Goal: Transaction & Acquisition: Purchase product/service

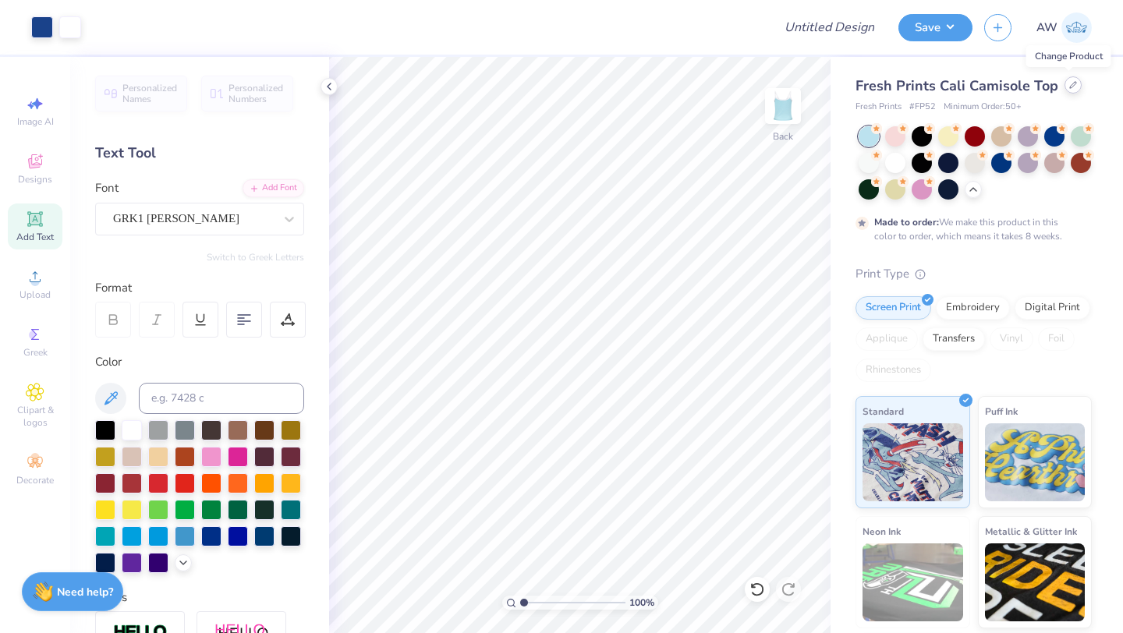
click at [1065, 87] on div at bounding box center [1073, 84] width 17 height 17
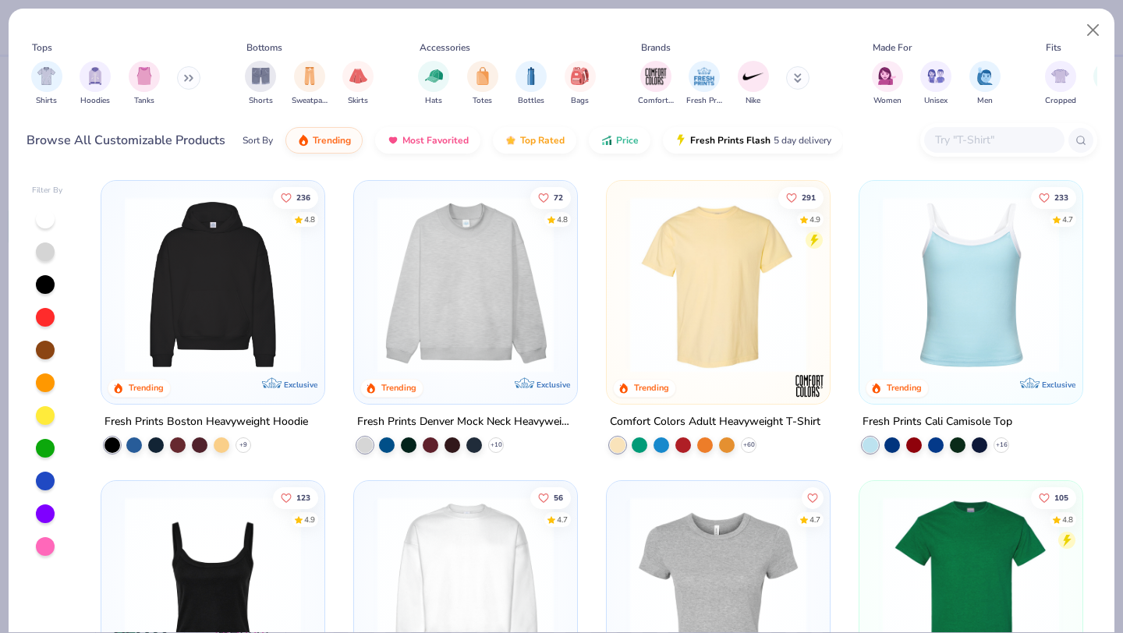
click at [691, 320] on img at bounding box center [719, 285] width 192 height 176
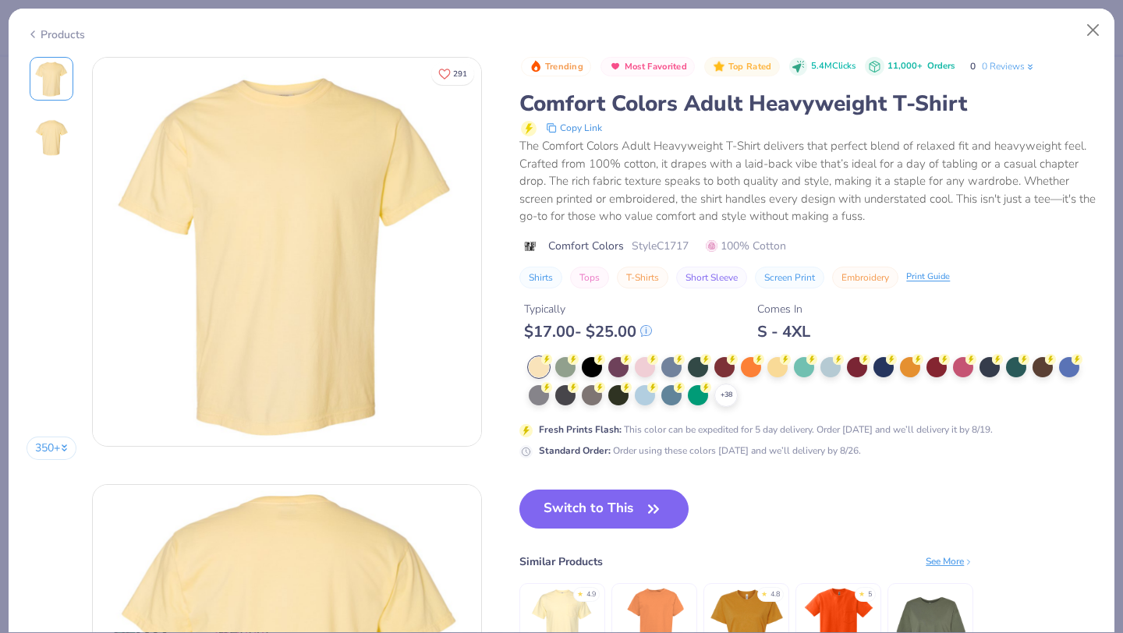
click at [616, 499] on button "Switch to This" at bounding box center [604, 509] width 169 height 39
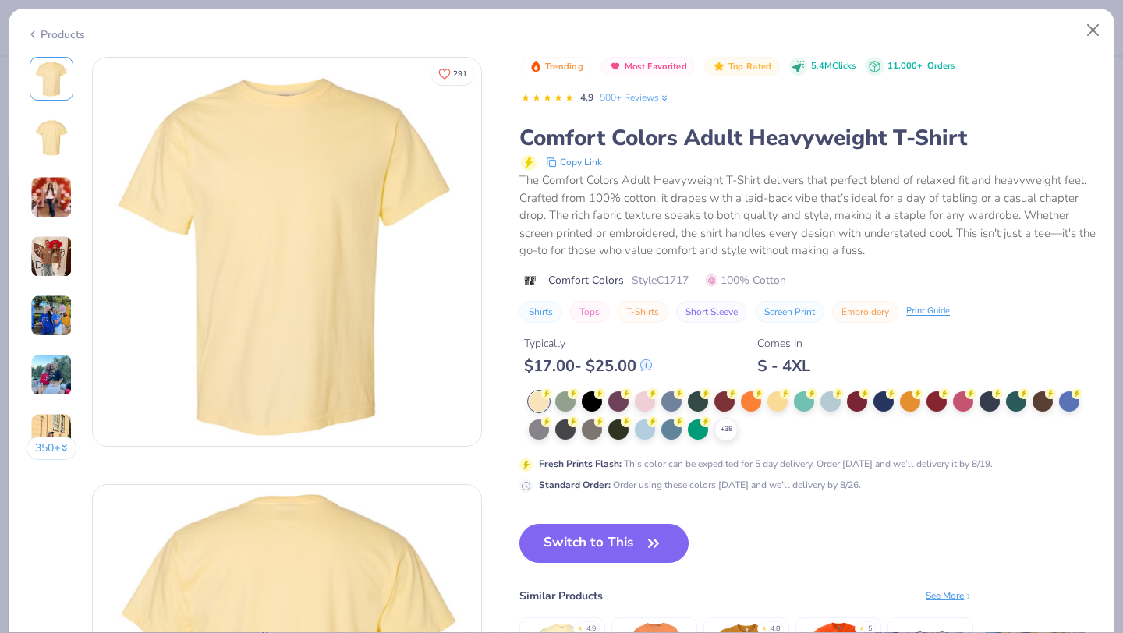
scroll to position [655, 0]
click at [646, 429] on div at bounding box center [645, 428] width 20 height 20
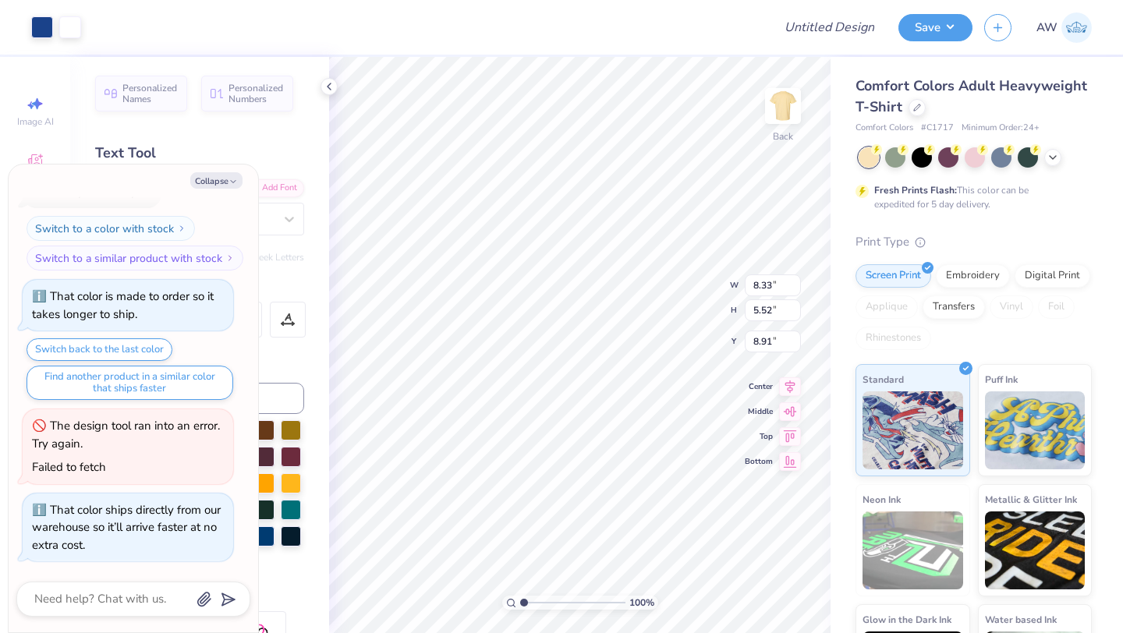
type textarea "x"
type input "2.59"
click at [1056, 161] on icon at bounding box center [1053, 156] width 12 height 12
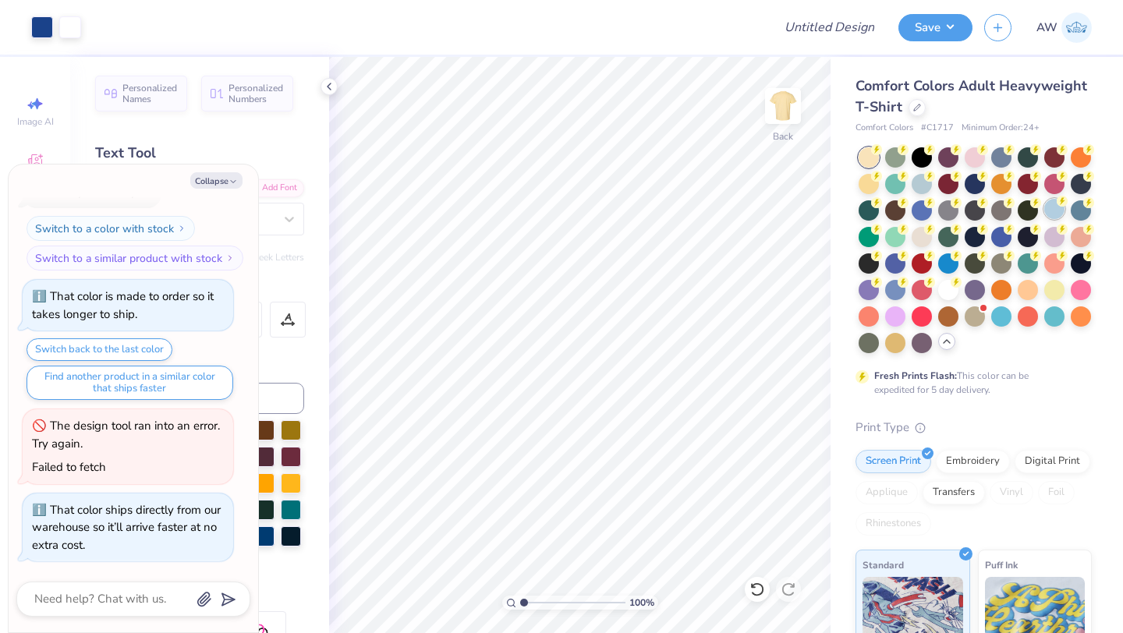
click at [1059, 211] on div at bounding box center [1055, 209] width 20 height 20
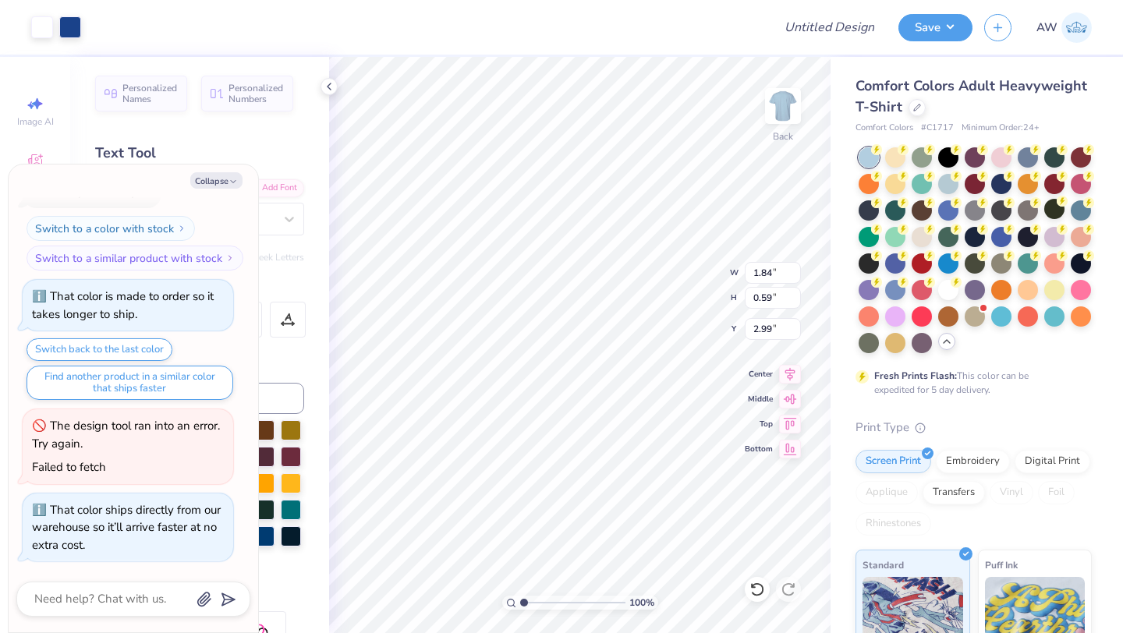
type textarea "x"
type input "3.00"
type textarea "x"
type input "2.31"
type textarea "x"
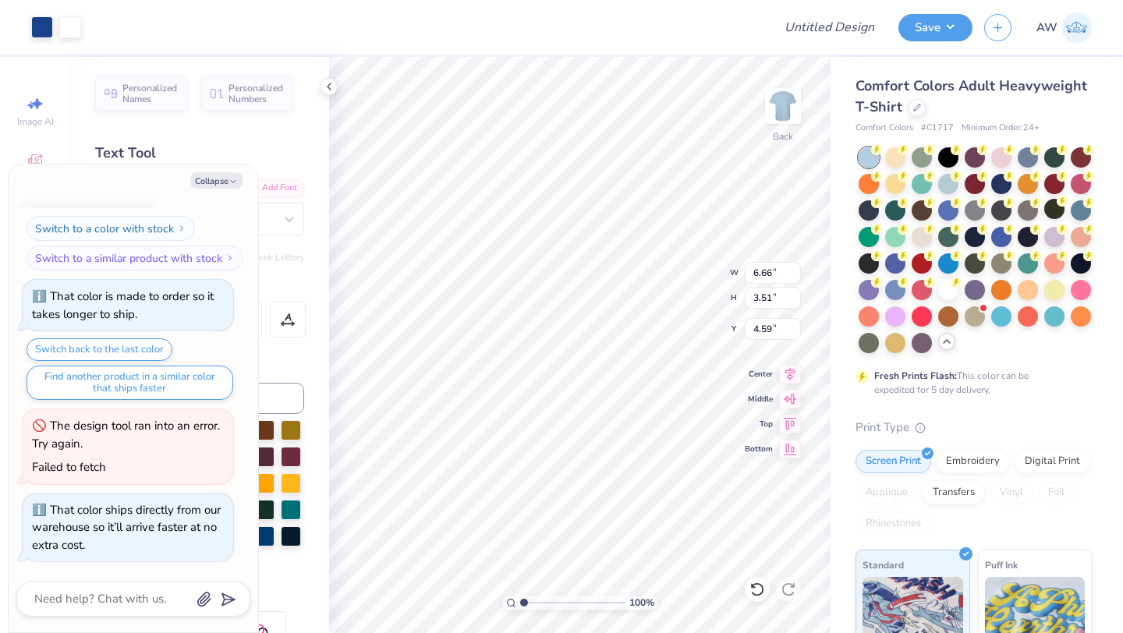
type input "8.85"
type input "4.67"
type textarea "x"
type input "5.63"
type textarea "x"
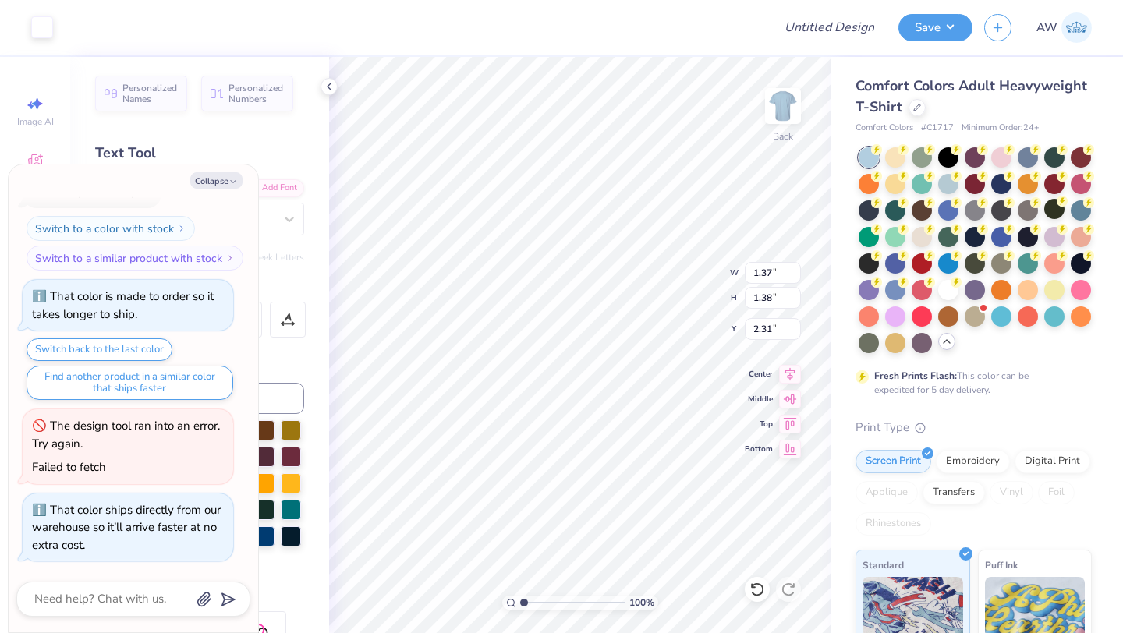
type input "3.00"
type textarea "x"
type input "3.40"
click at [334, 85] on icon at bounding box center [329, 86] width 12 height 12
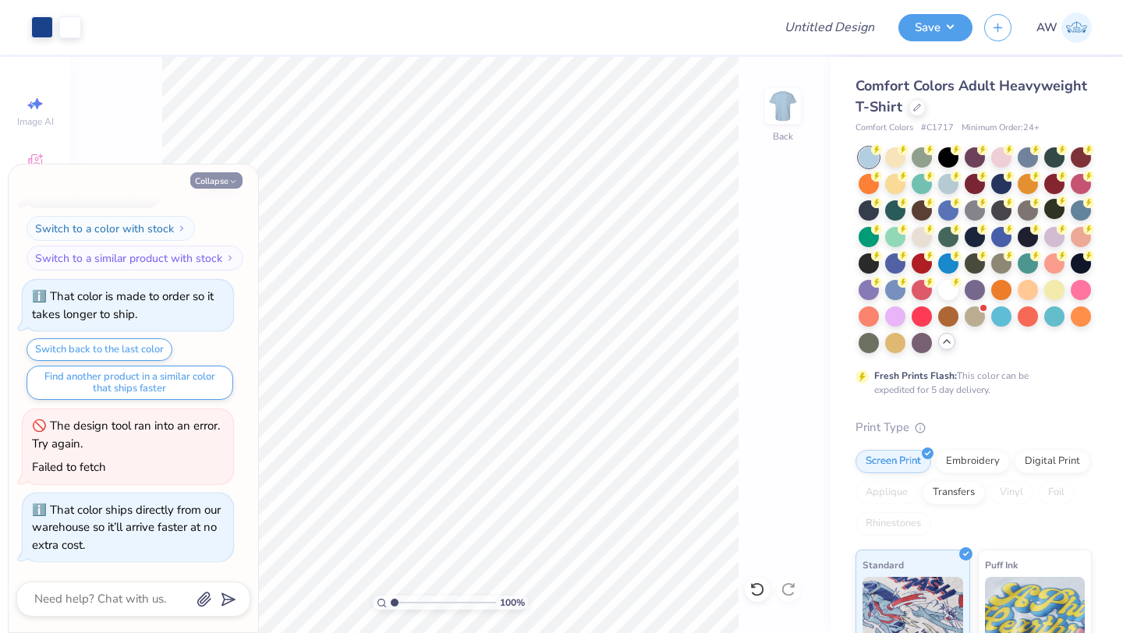
click at [227, 176] on button "Collapse" at bounding box center [216, 180] width 52 height 16
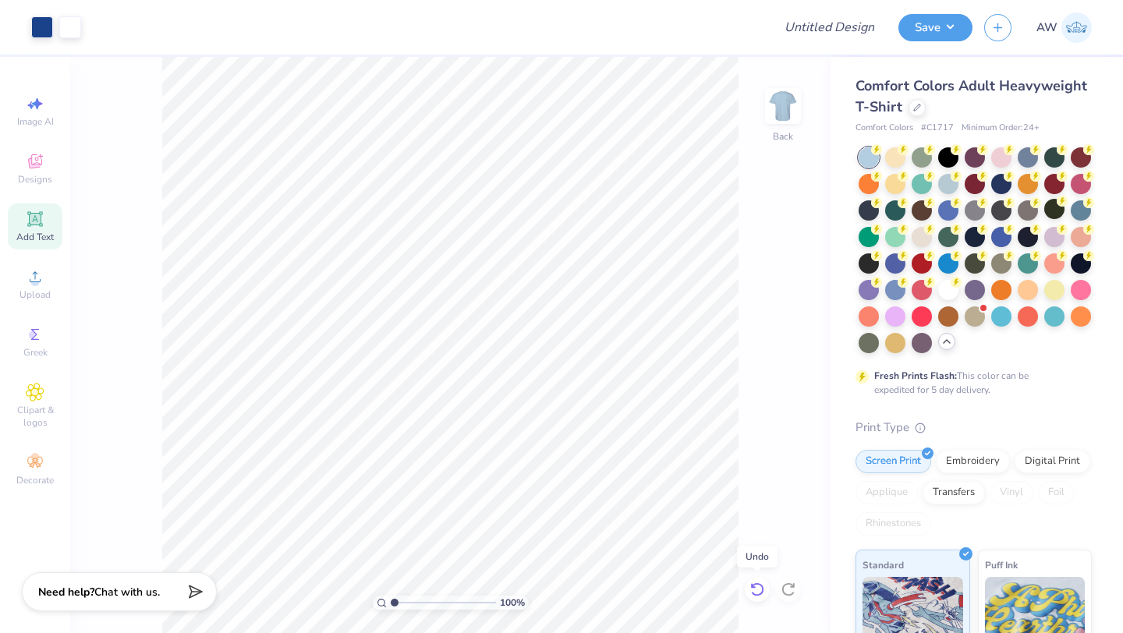
click at [757, 584] on icon at bounding box center [756, 590] width 13 height 14
click at [793, 587] on icon at bounding box center [792, 585] width 3 height 3
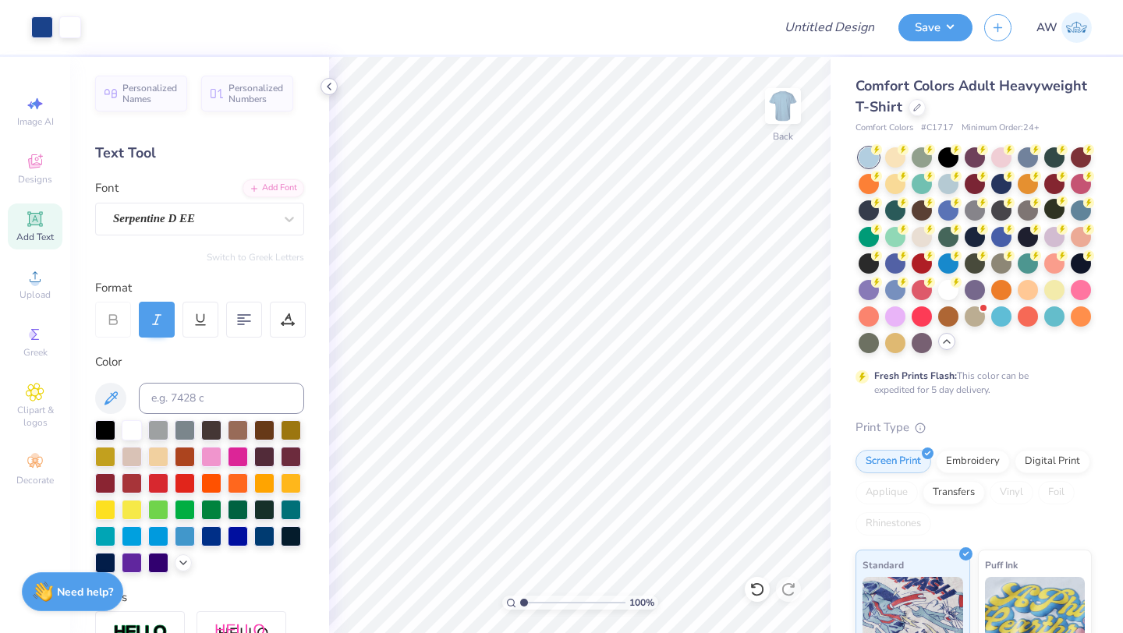
click at [331, 87] on icon at bounding box center [329, 86] width 12 height 12
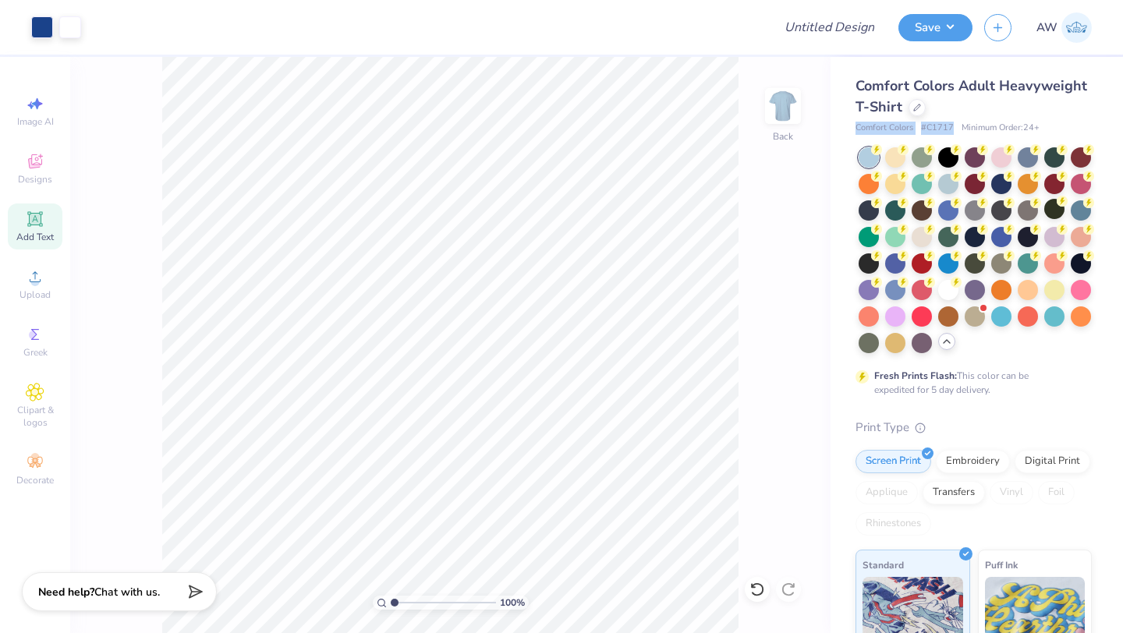
drag, startPoint x: 954, startPoint y: 126, endPoint x: 853, endPoint y: 122, distance: 101.5
click at [853, 122] on div "Comfort Colors Adult Heavyweight T-Shirt Comfort Colors # C1717 Minimum Order: …" at bounding box center [977, 480] width 293 height 846
copy div "Comfort Colors # C1717"
click at [914, 108] on icon at bounding box center [918, 106] width 8 height 8
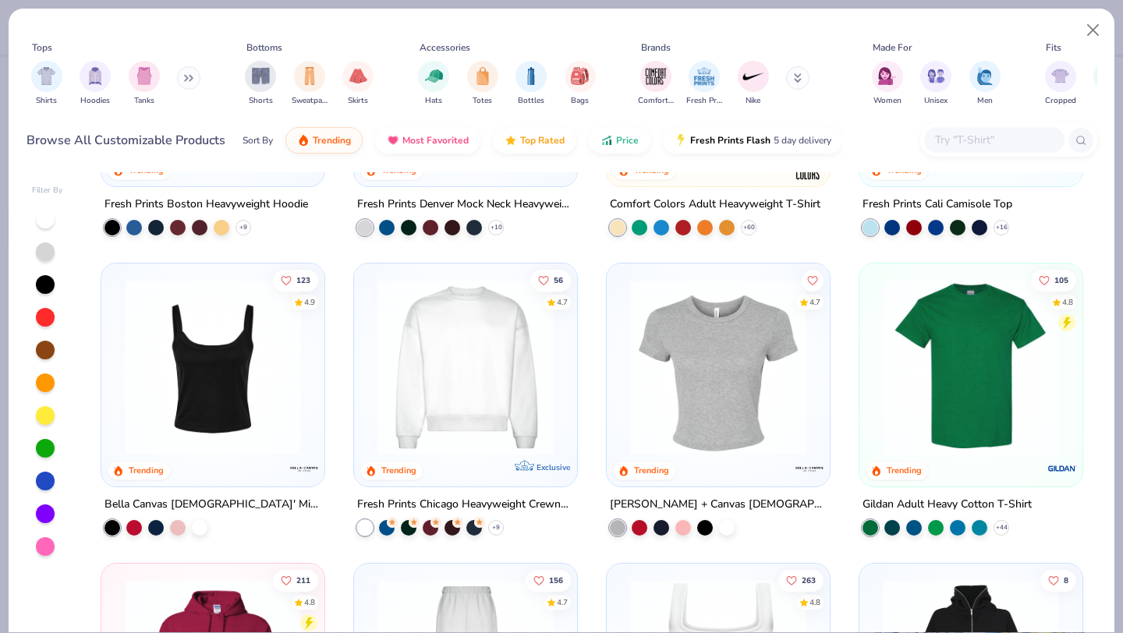
scroll to position [223, 0]
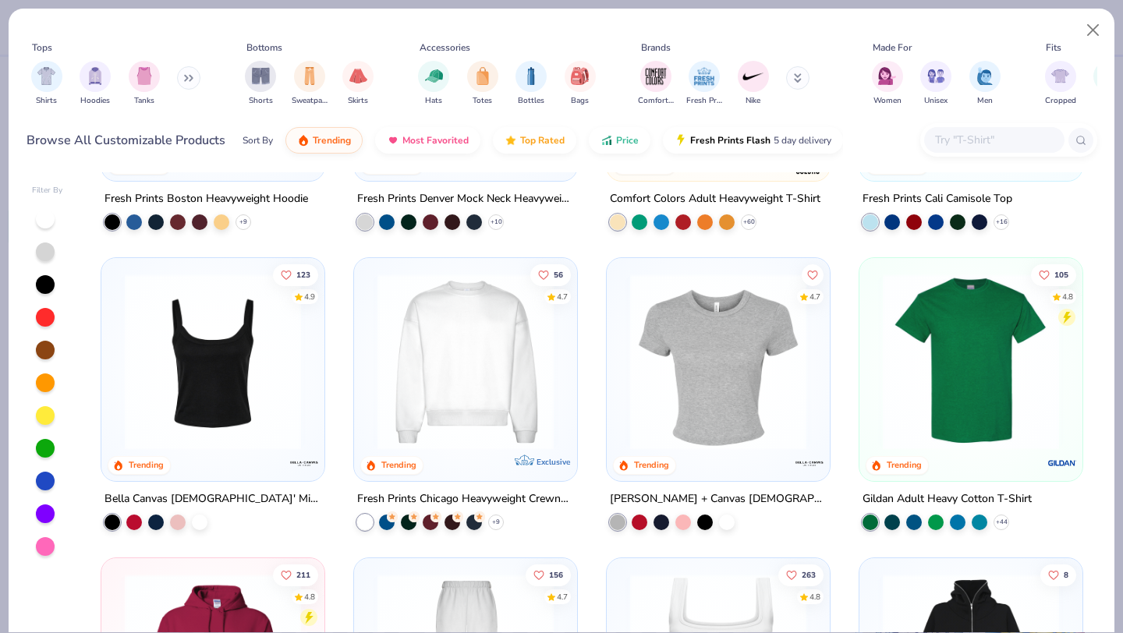
click at [953, 403] on img at bounding box center [971, 362] width 192 height 176
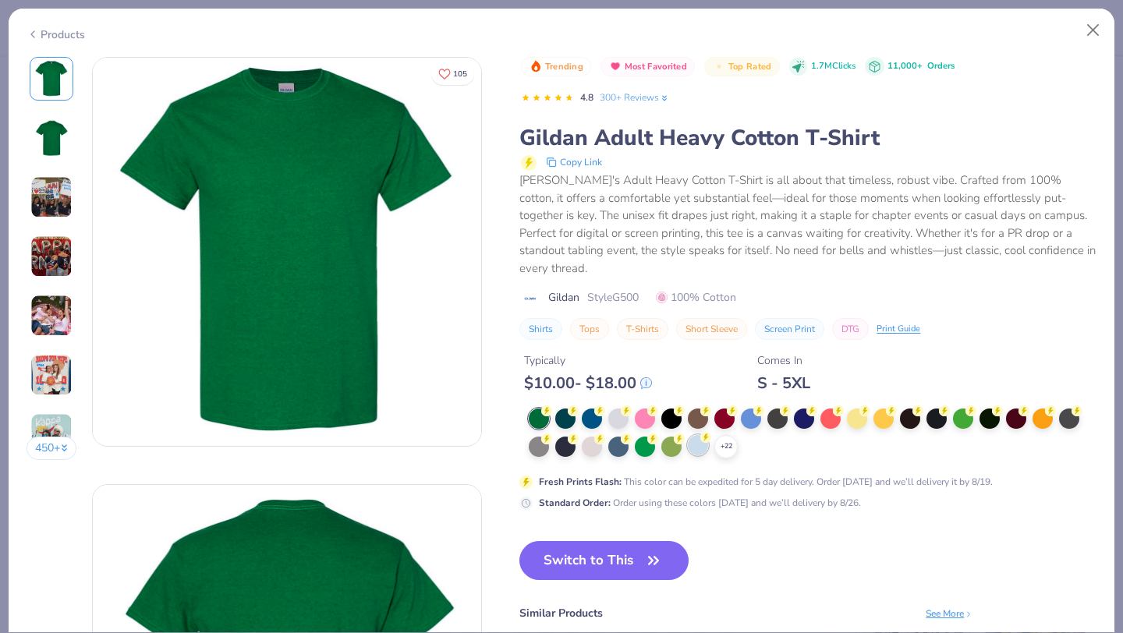
click at [700, 435] on div at bounding box center [698, 445] width 20 height 20
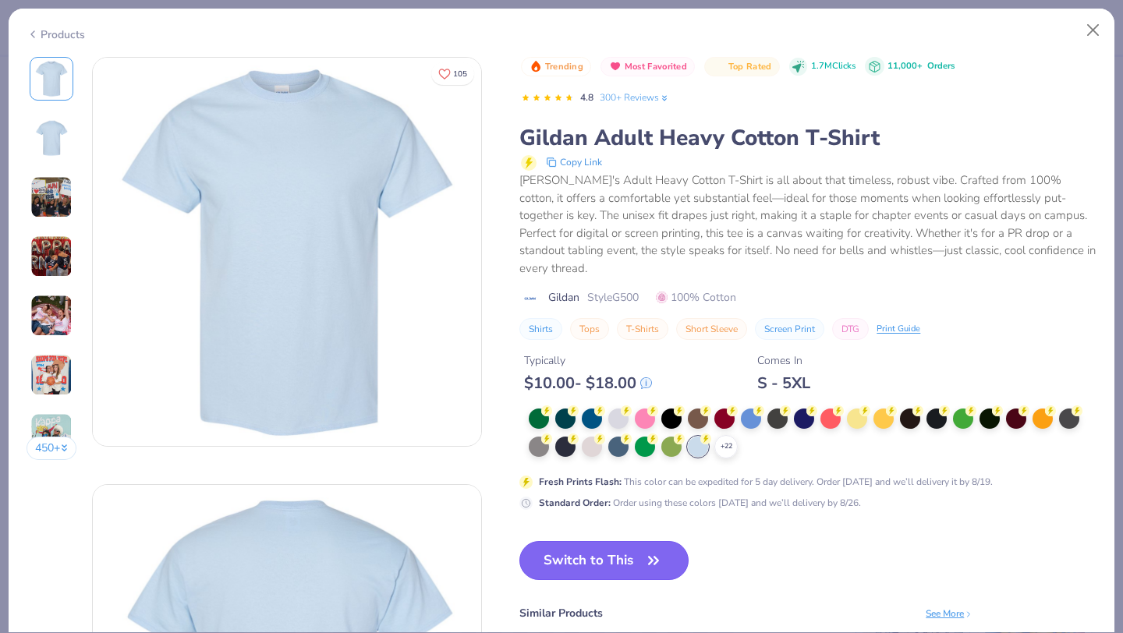
click at [667, 552] on button "Switch to This" at bounding box center [604, 560] width 169 height 39
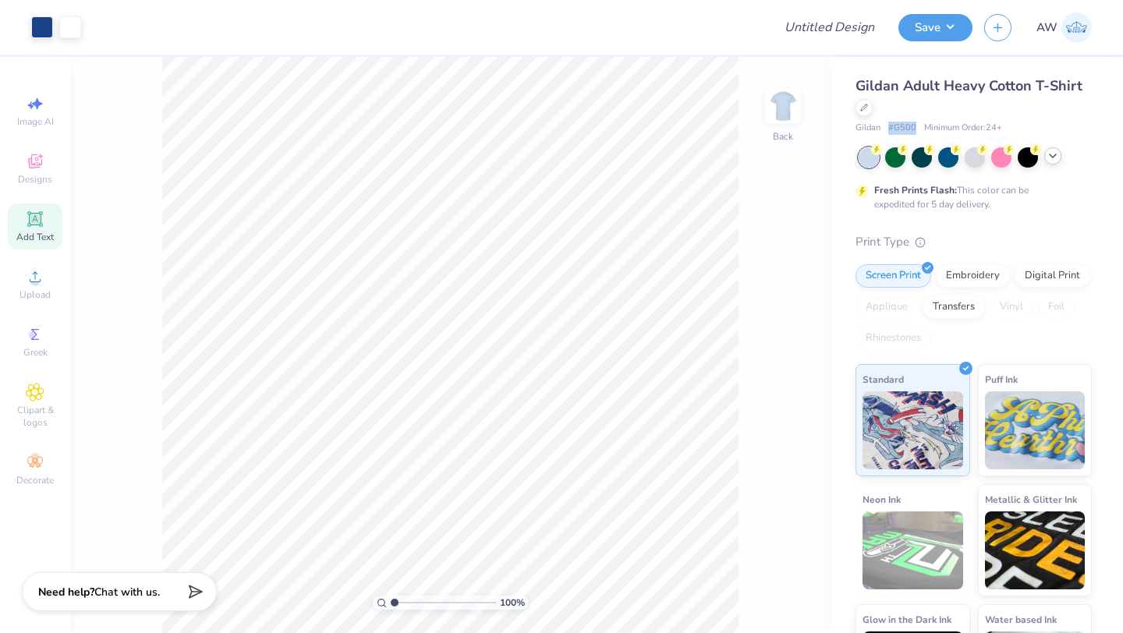
drag, startPoint x: 915, startPoint y: 127, endPoint x: 886, endPoint y: 127, distance: 28.9
click at [886, 127] on div "Gildan # G500 Minimum Order: 24 +" at bounding box center [974, 128] width 236 height 13
copy span "# G500"
click at [865, 111] on div at bounding box center [864, 106] width 17 height 17
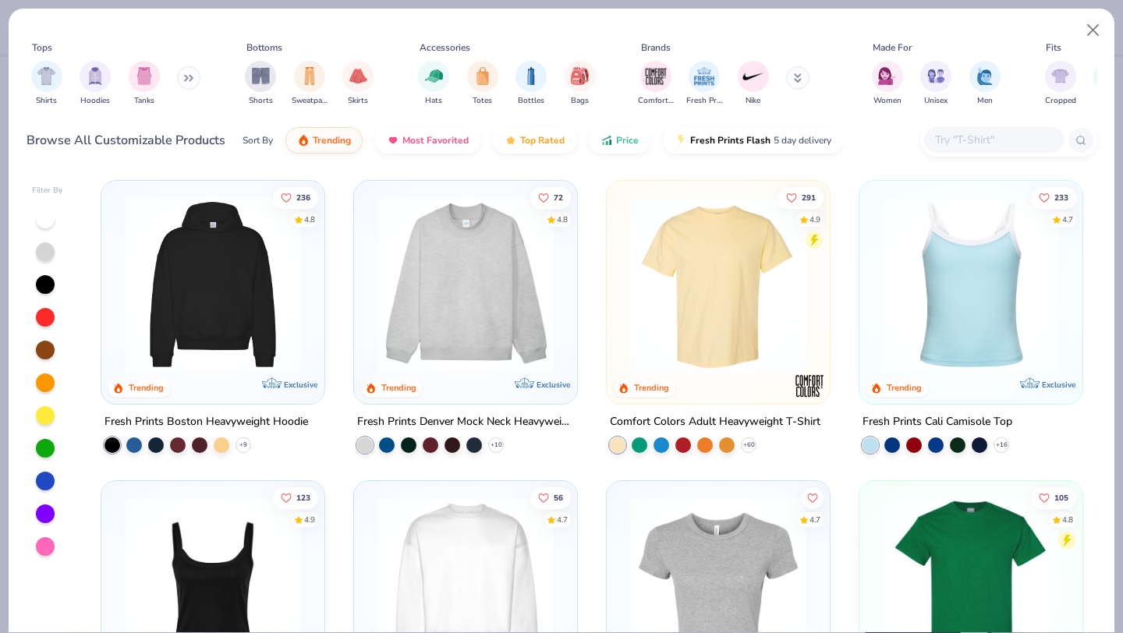
click at [974, 315] on img at bounding box center [971, 285] width 192 height 176
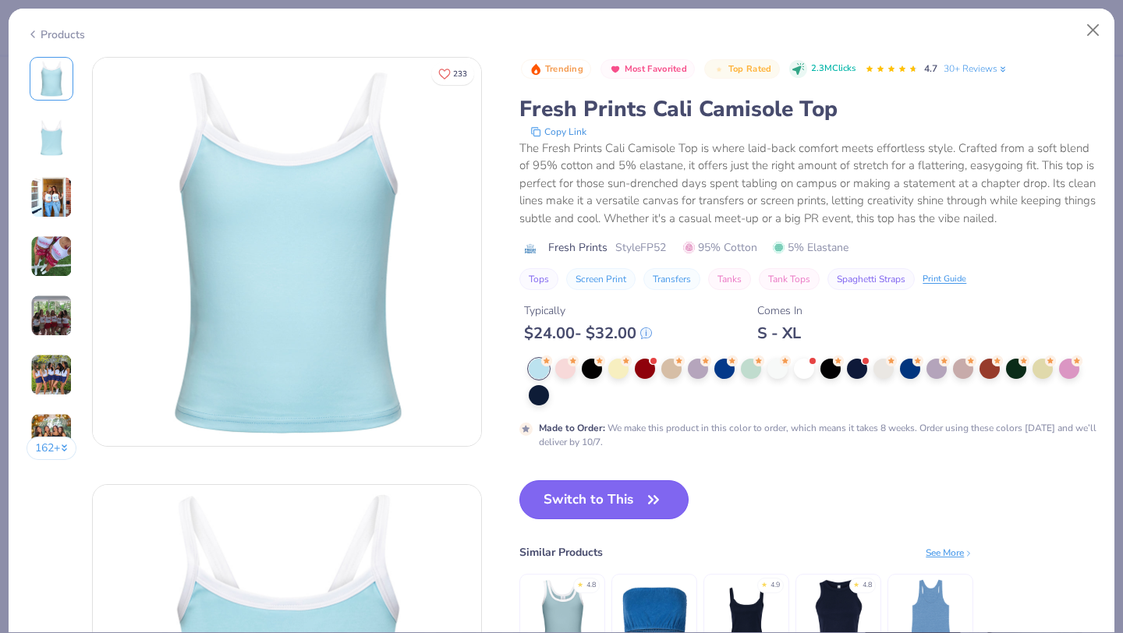
click at [642, 499] on button "Switch to This" at bounding box center [604, 500] width 169 height 39
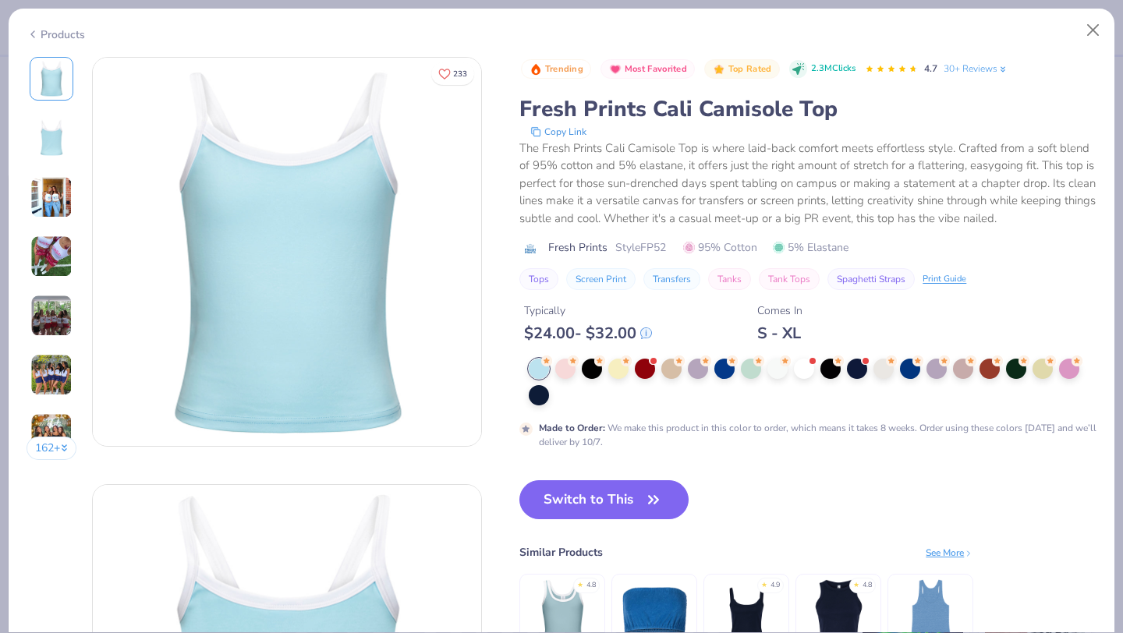
type textarea "x"
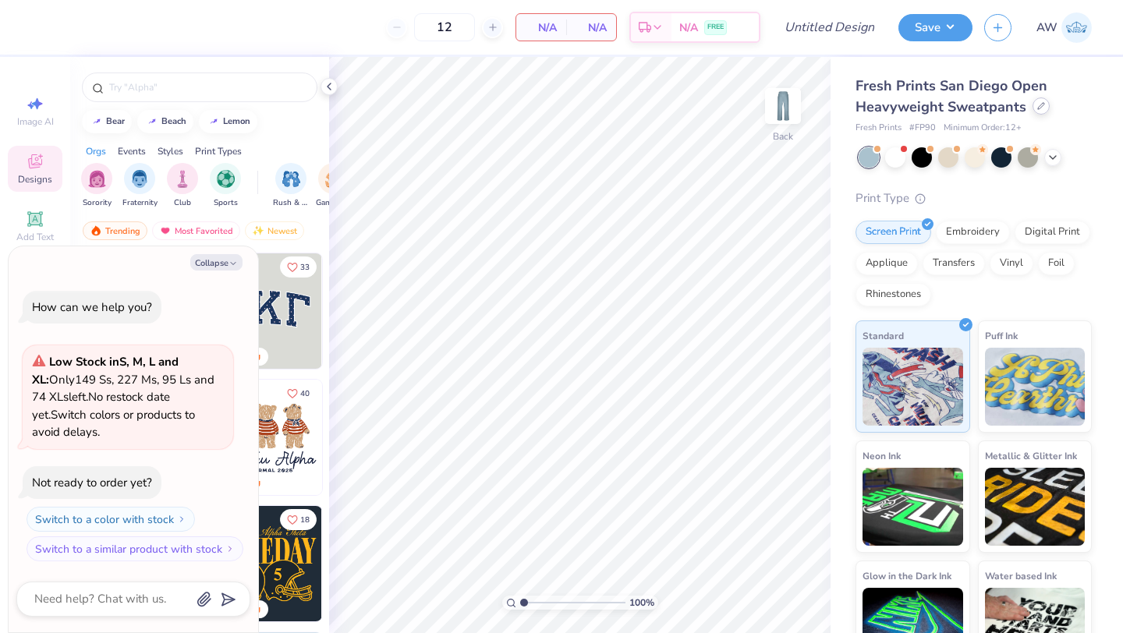
click at [1041, 104] on icon at bounding box center [1042, 106] width 8 height 8
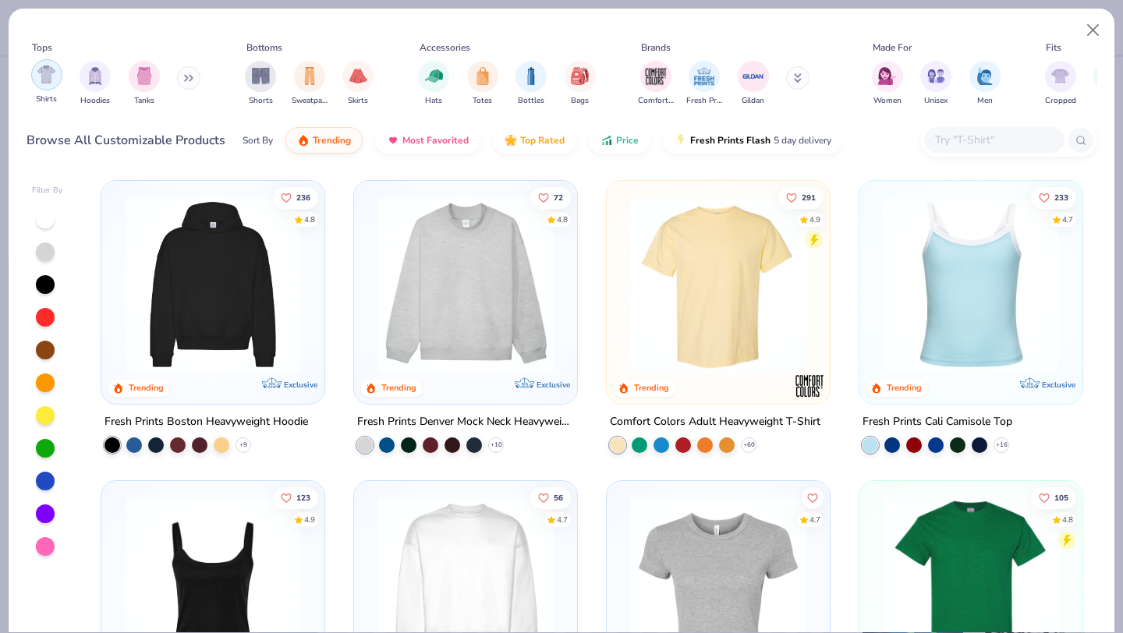
click at [40, 79] on img "filter for Shirts" at bounding box center [46, 75] width 18 height 18
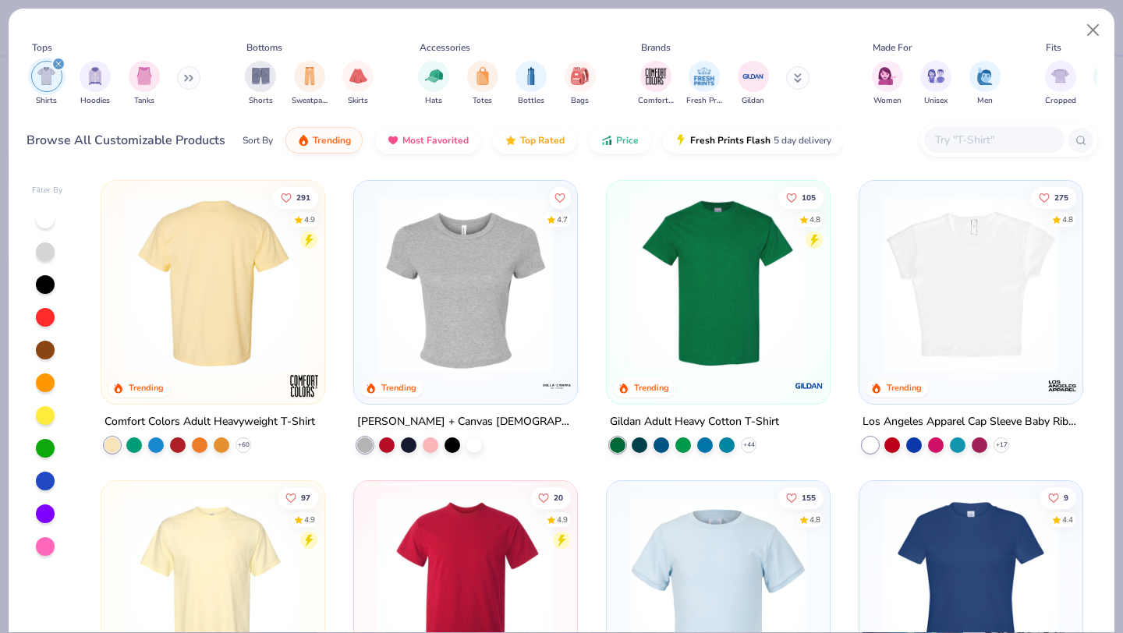
click at [261, 342] on img at bounding box center [213, 285] width 192 height 176
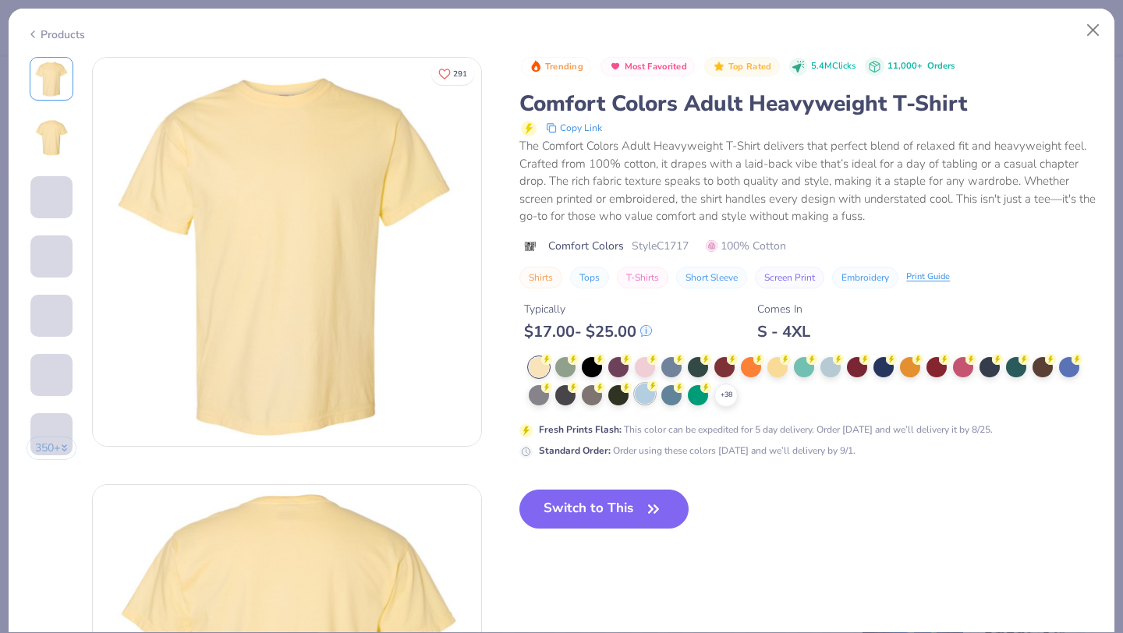
click at [647, 396] on div at bounding box center [645, 394] width 20 height 20
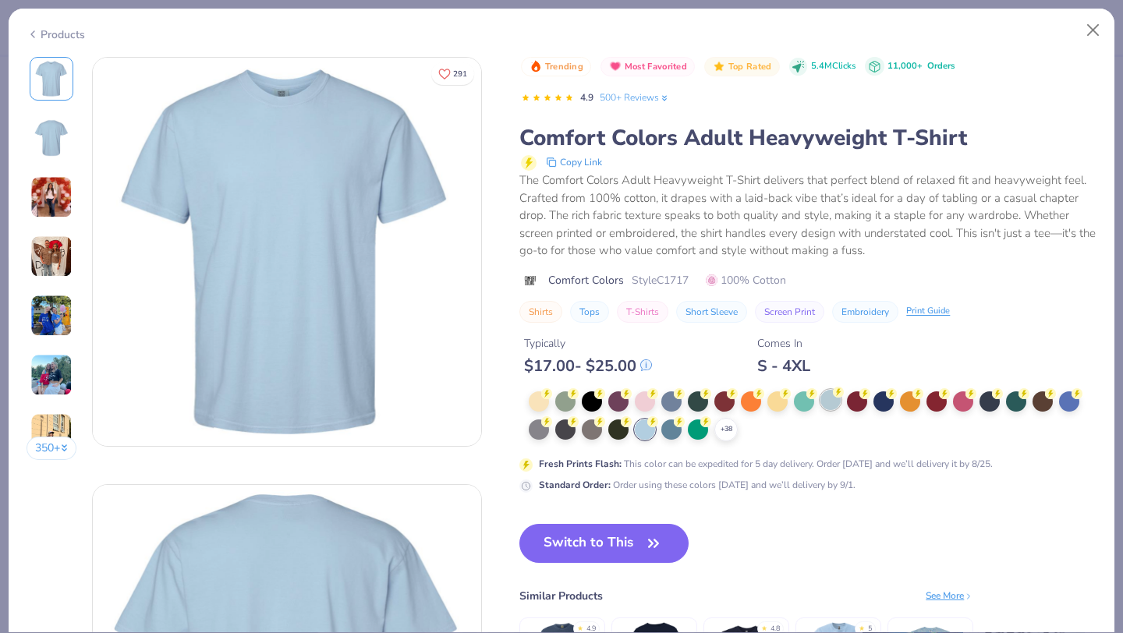
click at [832, 406] on div at bounding box center [831, 400] width 20 height 20
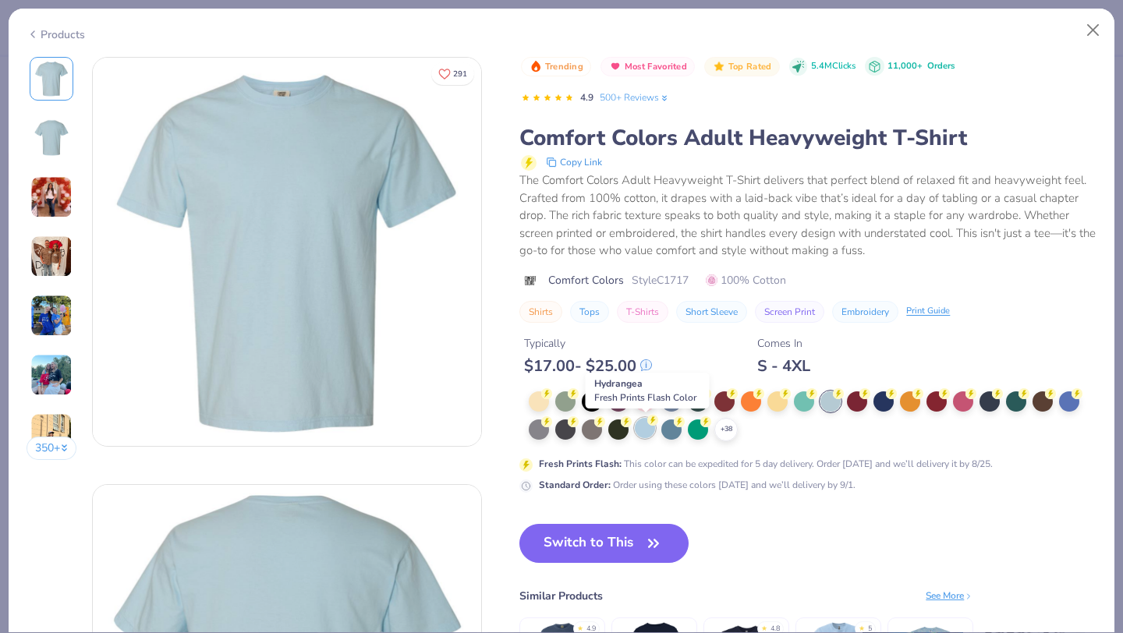
click at [640, 432] on div at bounding box center [645, 428] width 20 height 20
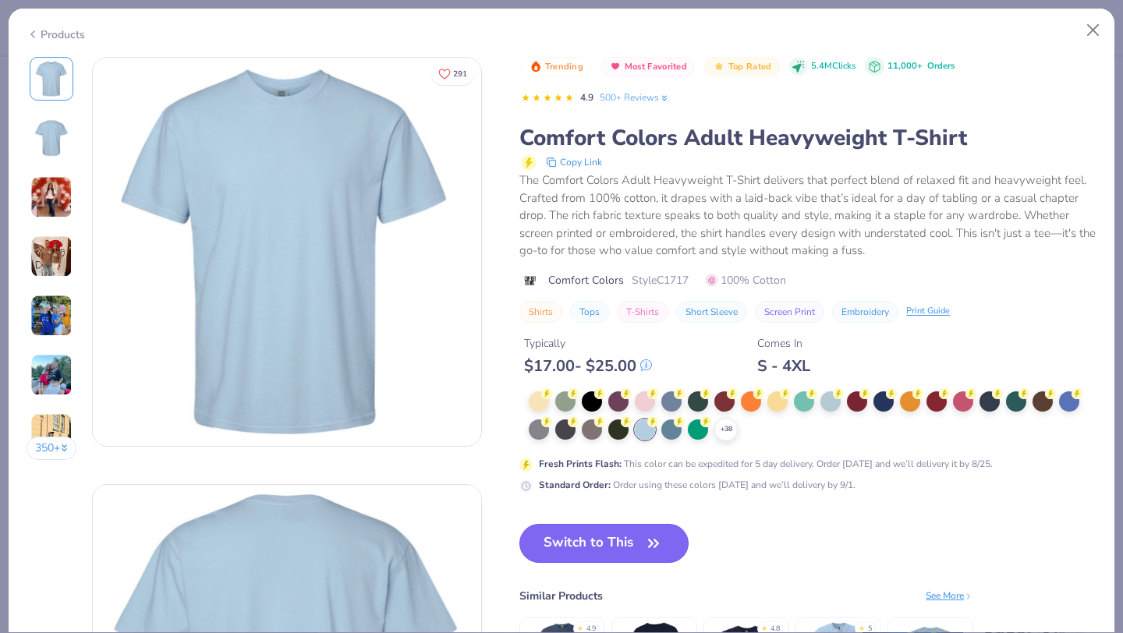
click at [637, 536] on button "Switch to This" at bounding box center [604, 543] width 169 height 39
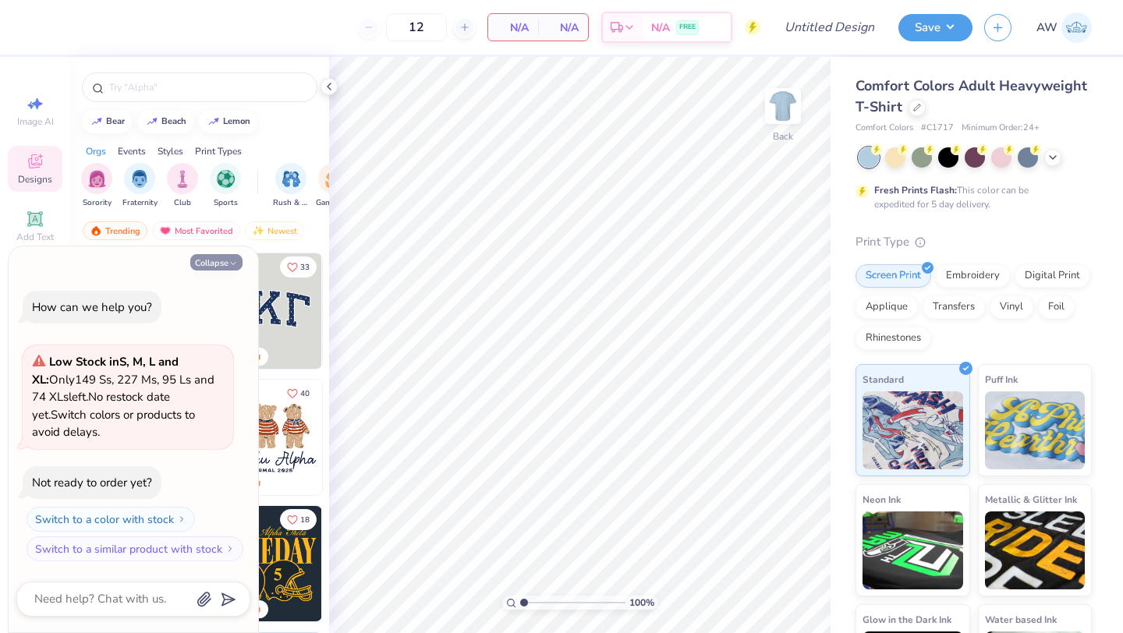
click at [225, 266] on button "Collapse" at bounding box center [216, 262] width 52 height 16
type textarea "x"
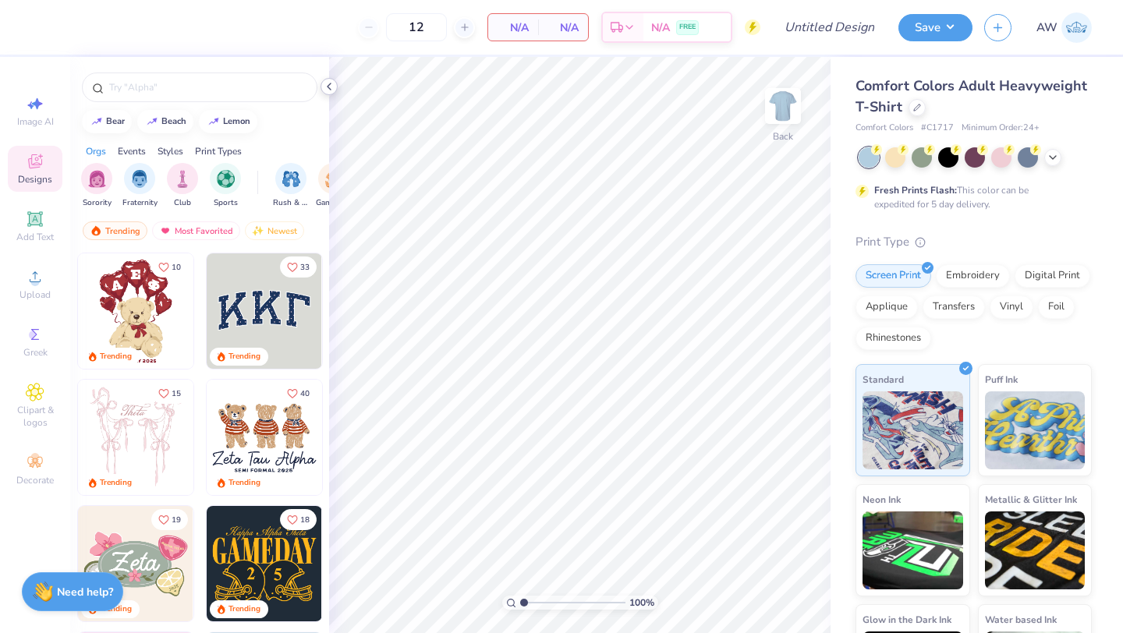
click at [328, 89] on icon at bounding box center [329, 86] width 12 height 12
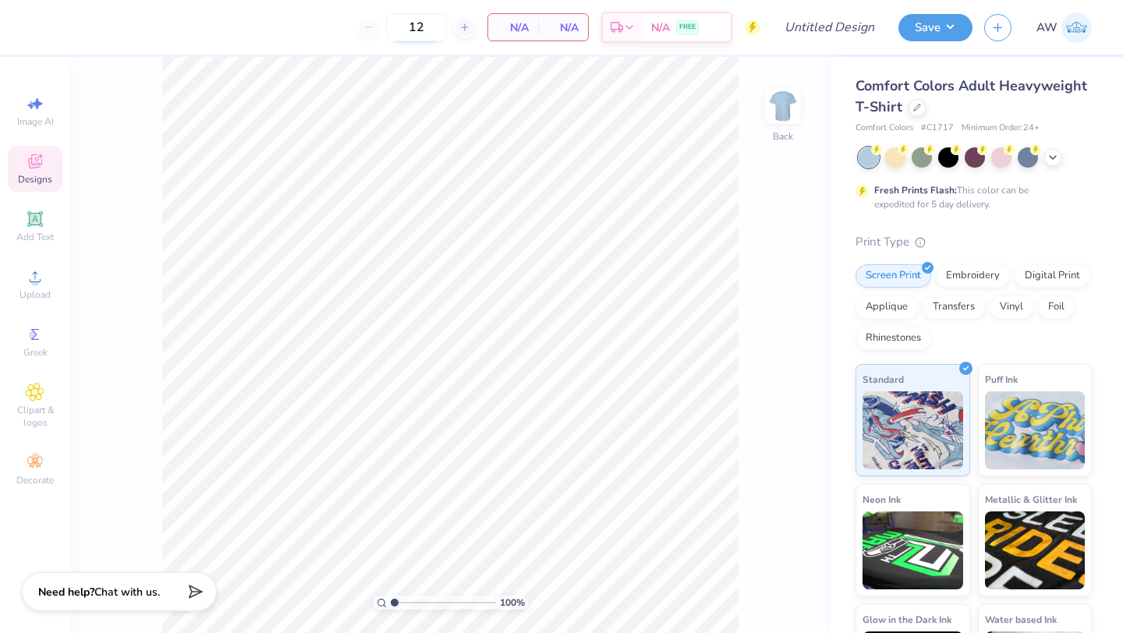
click at [410, 31] on input "12" at bounding box center [416, 27] width 61 height 28
click at [420, 31] on input "12" at bounding box center [416, 27] width 61 height 28
type input "15"
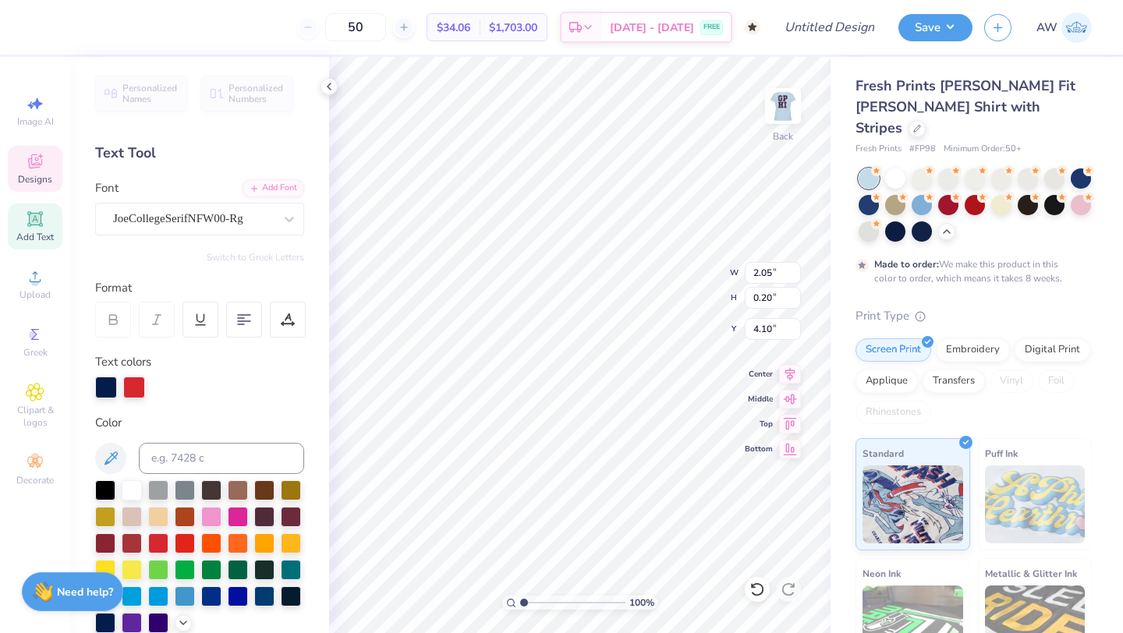
type input "1.84"
type input "1.43"
type input "2.66"
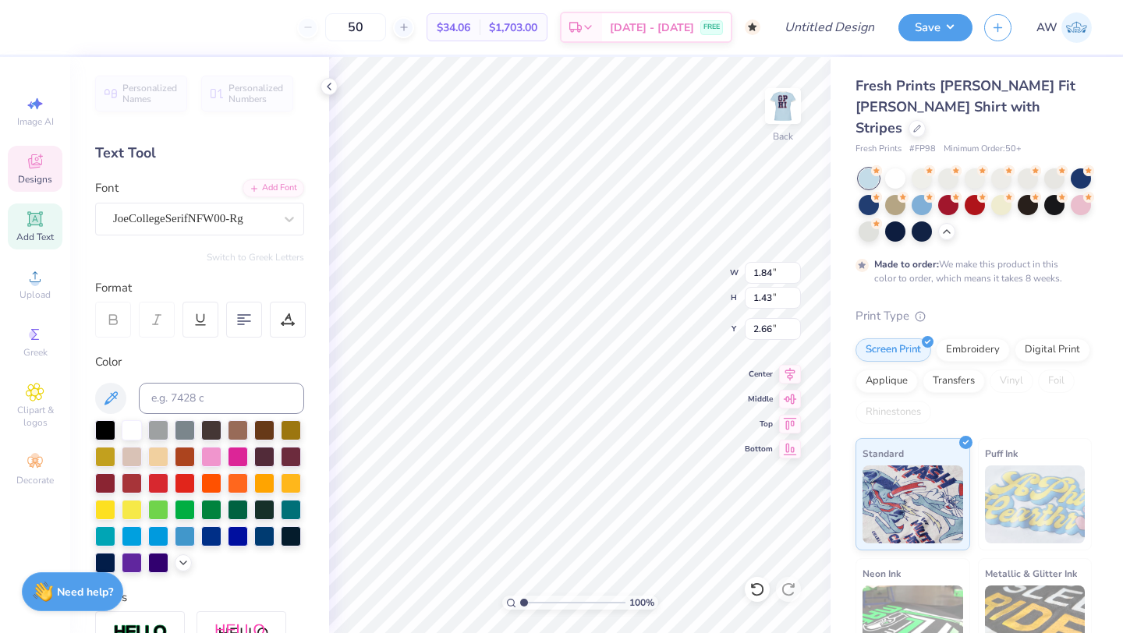
type textarea "25"
click at [675, 268] on div "100 % Back W 1.99 H 1.43 Y 2.66 Center Middle Top Bottom" at bounding box center [580, 345] width 502 height 577
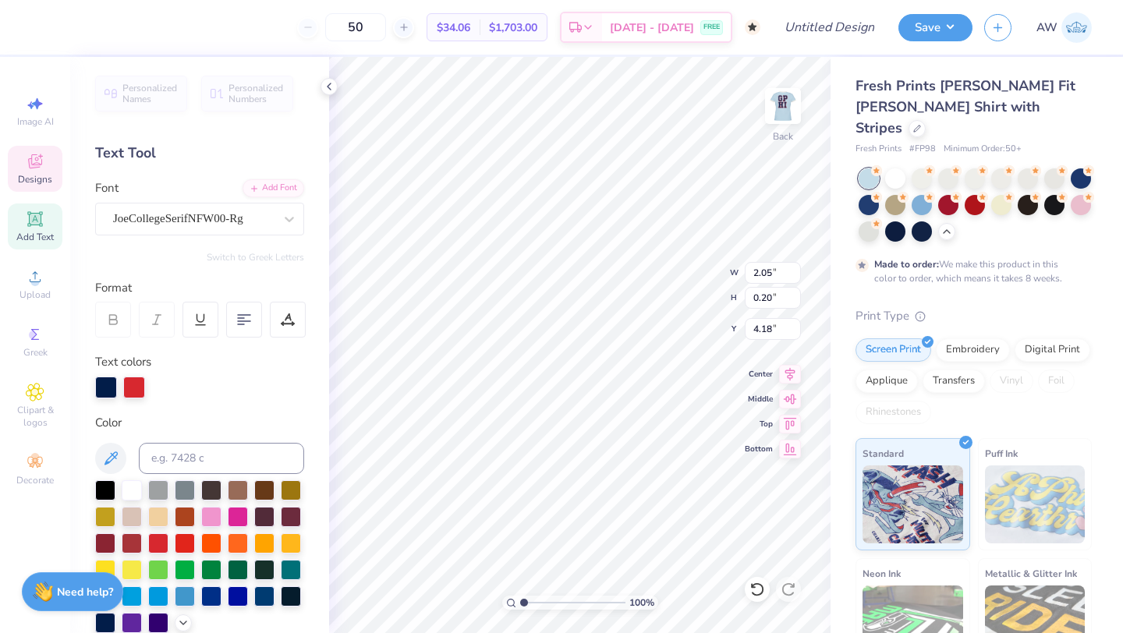
type input "4.18"
type textarea "E"
type textarea "J"
type textarea "Homecoming"
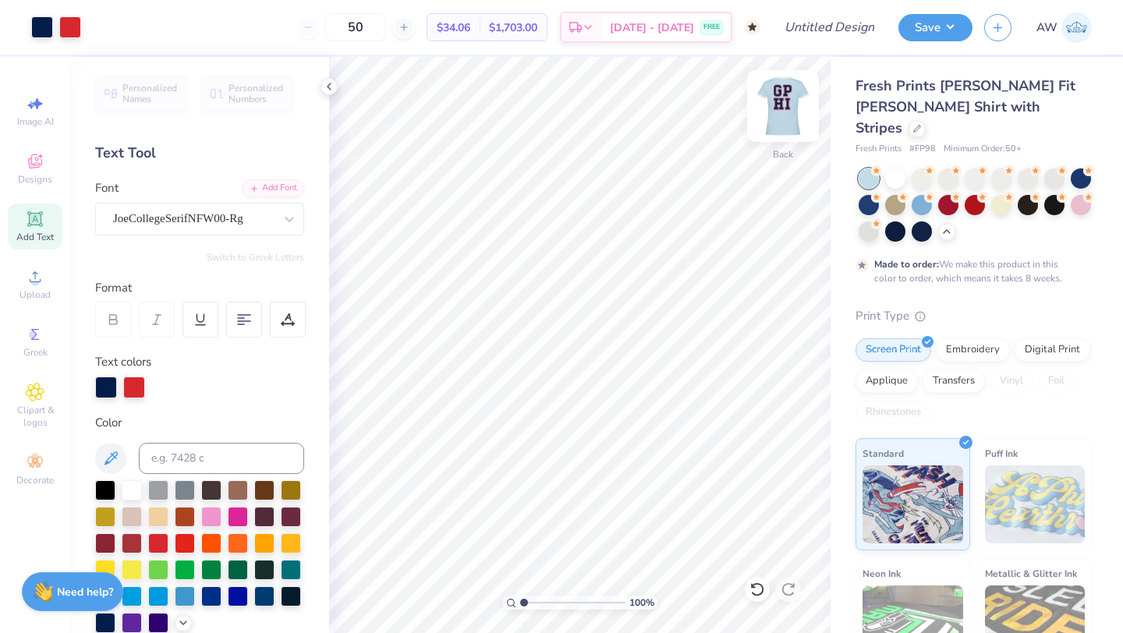
click at [781, 101] on img at bounding box center [783, 106] width 62 height 62
type input "2.49"
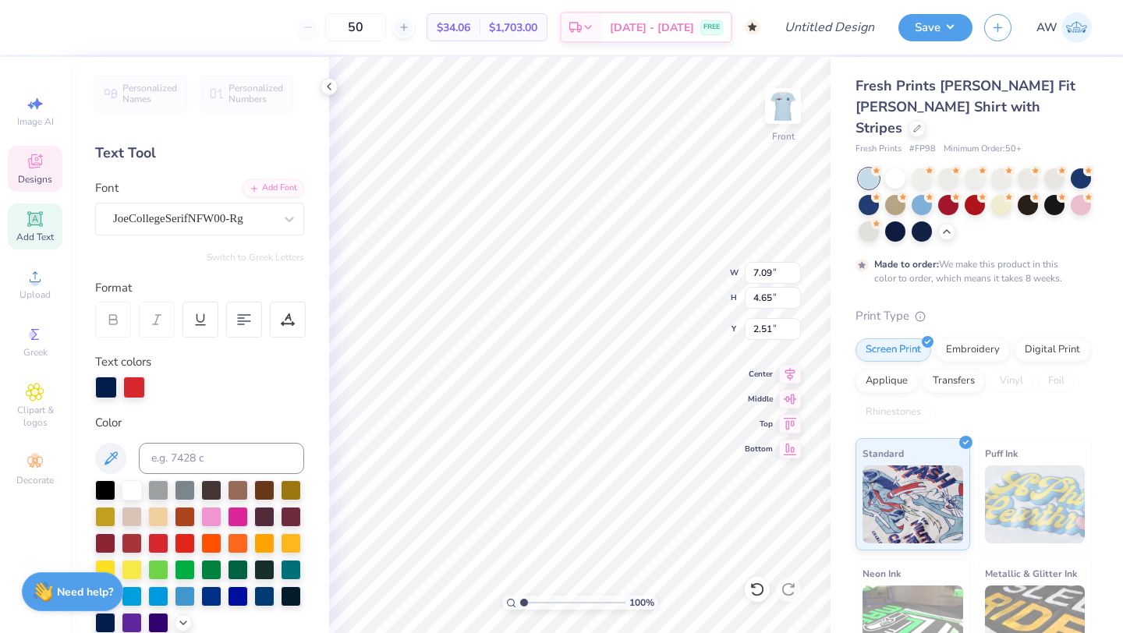
type textarea "AC"
type input "6.42"
type input "7.68"
type textarea "E"
type textarea "ES"
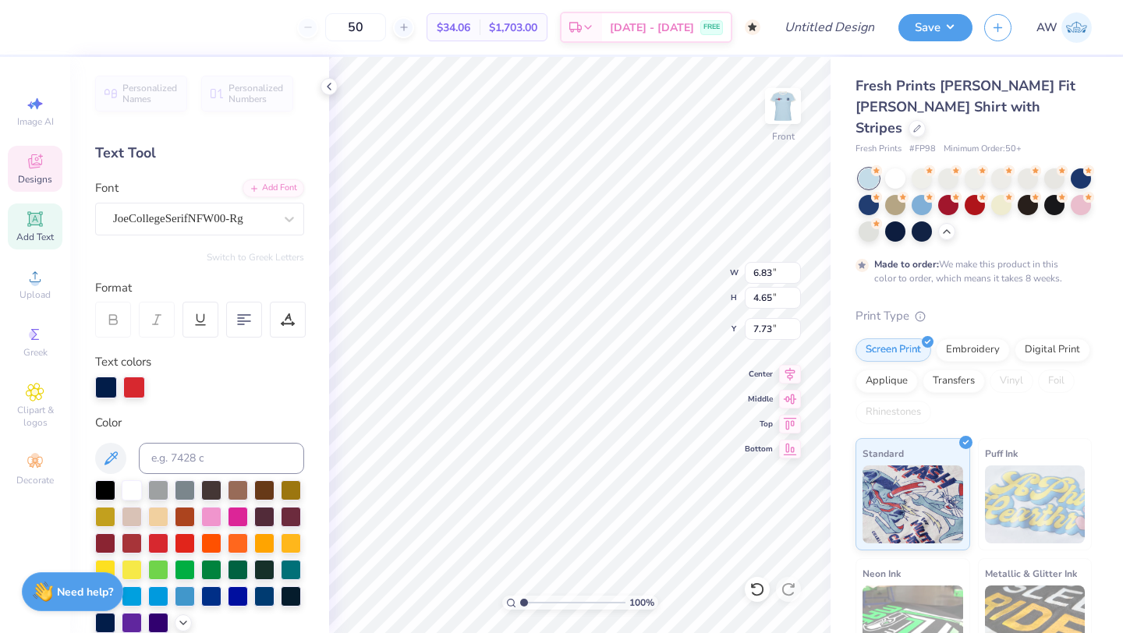
type input "7.73"
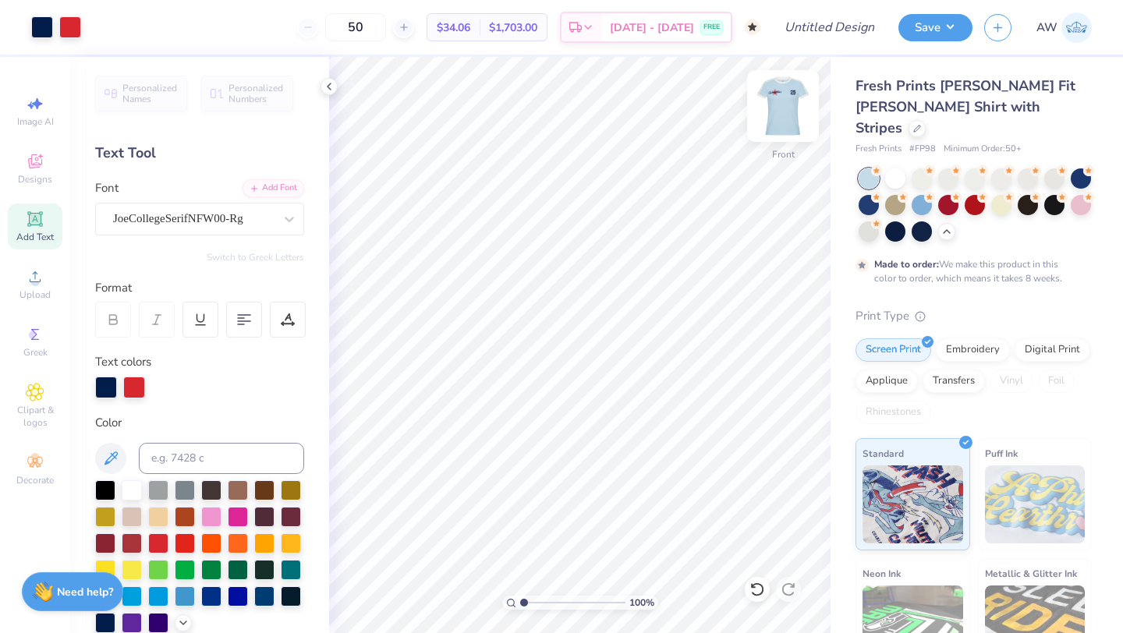
click at [778, 112] on img at bounding box center [783, 106] width 62 height 62
click at [335, 81] on div at bounding box center [329, 86] width 17 height 17
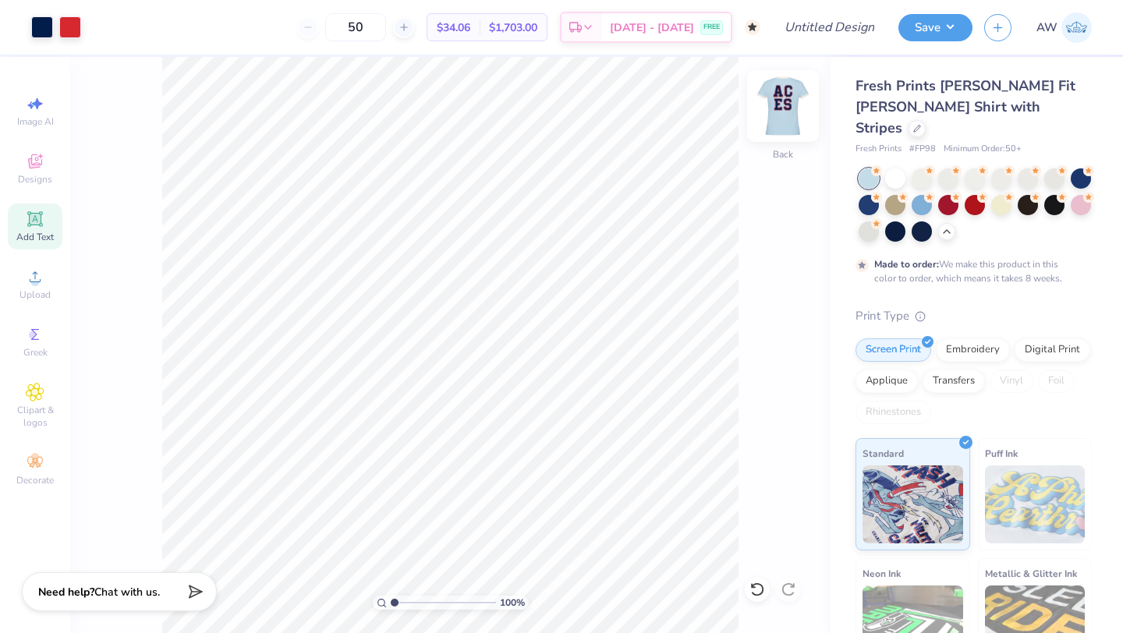
click at [786, 110] on img at bounding box center [783, 106] width 62 height 62
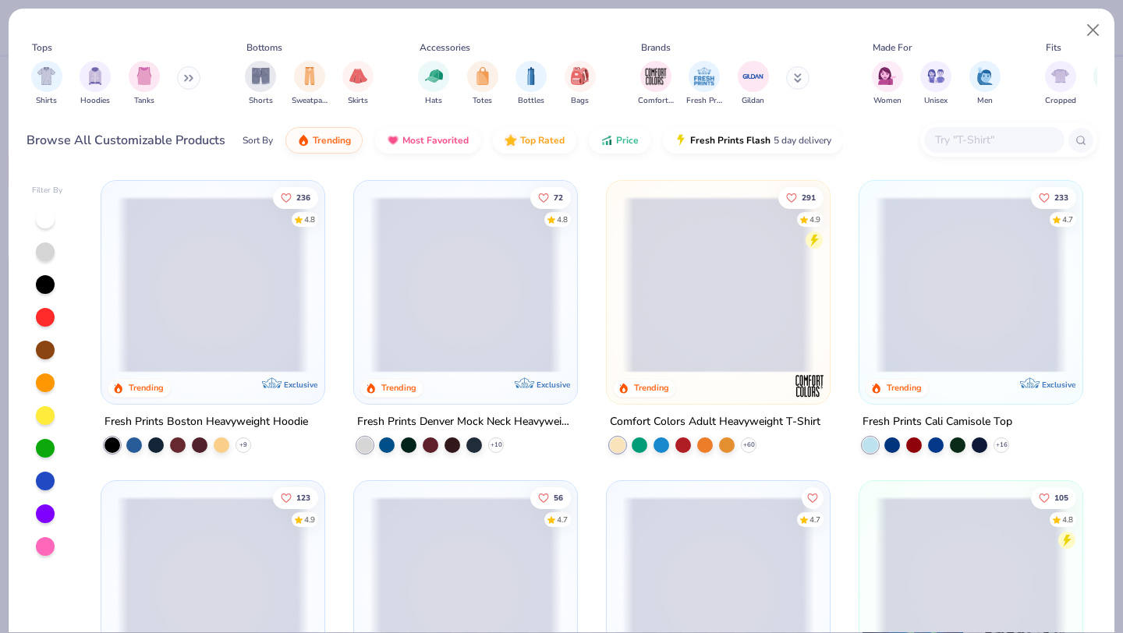
type textarea "x"
